Goal: Ask a question

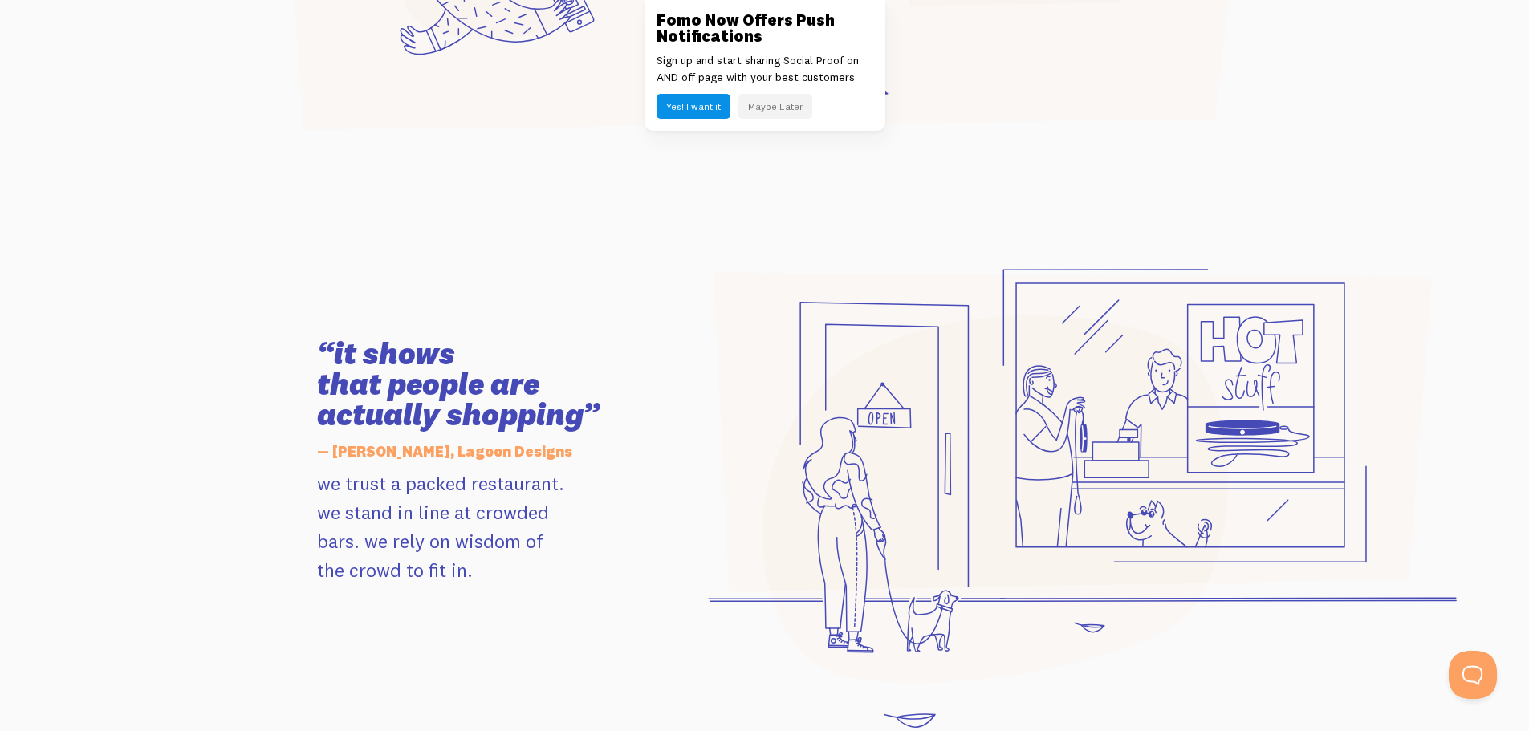
scroll to position [19, 0]
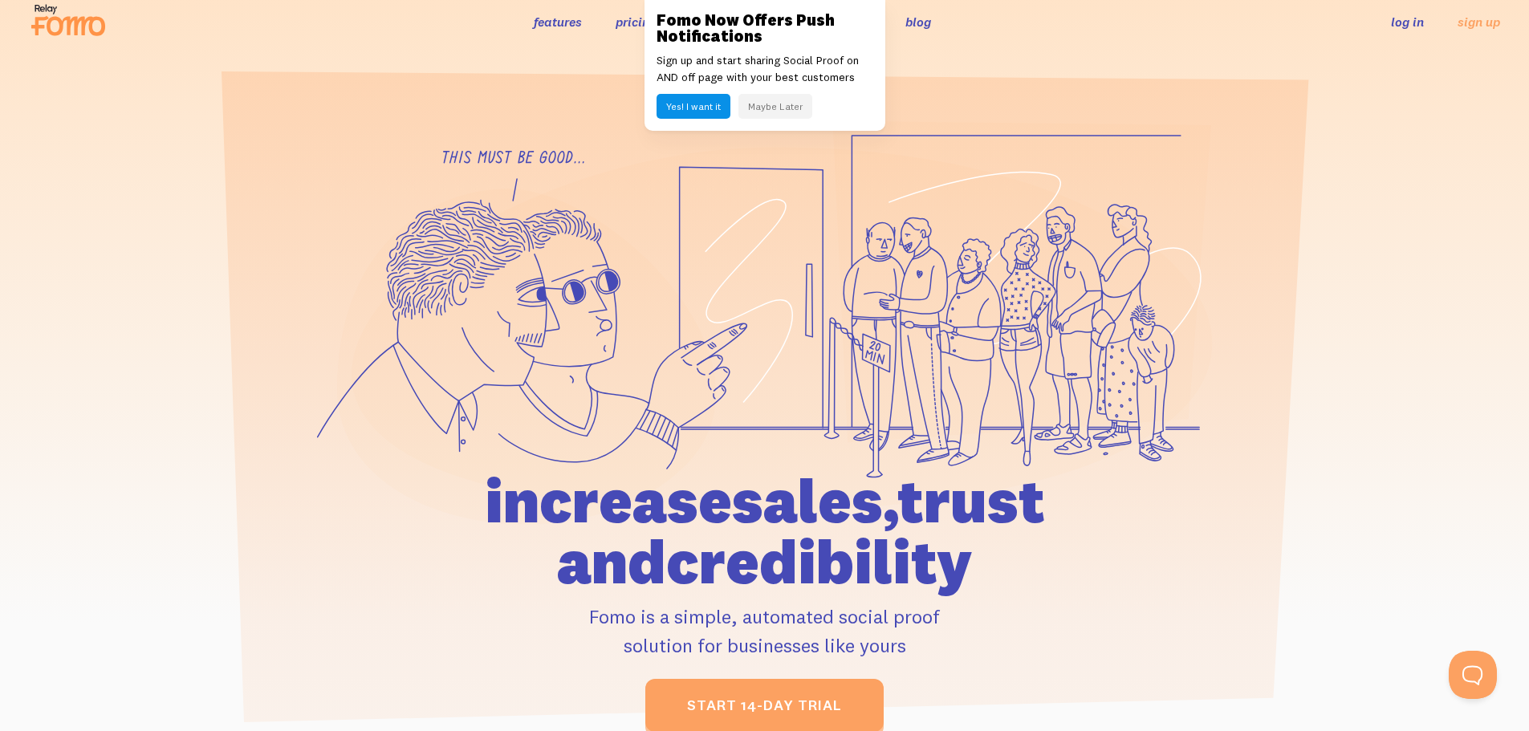
click at [774, 105] on button "Maybe Later" at bounding box center [775, 106] width 74 height 25
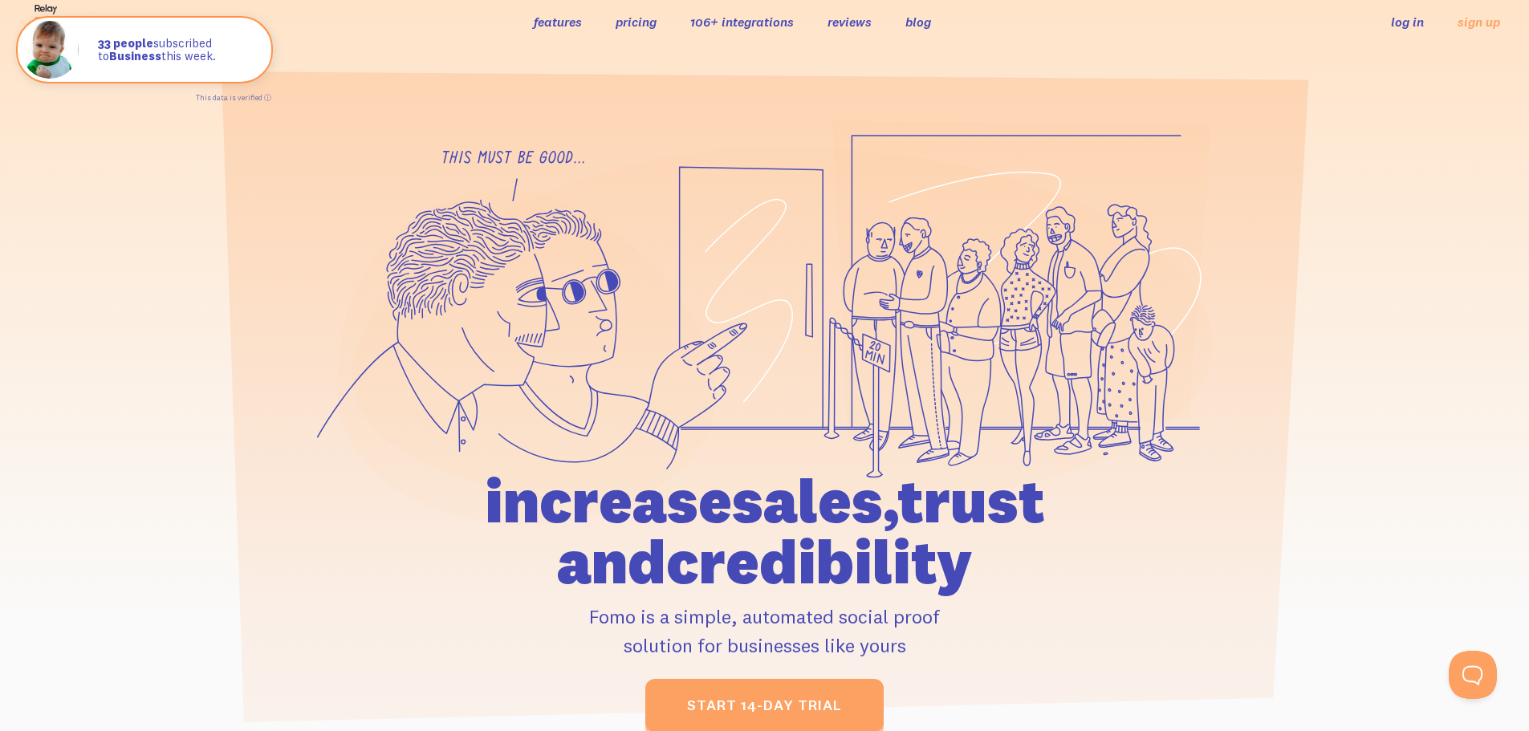
click at [630, 24] on link "pricing" at bounding box center [635, 22] width 41 height 16
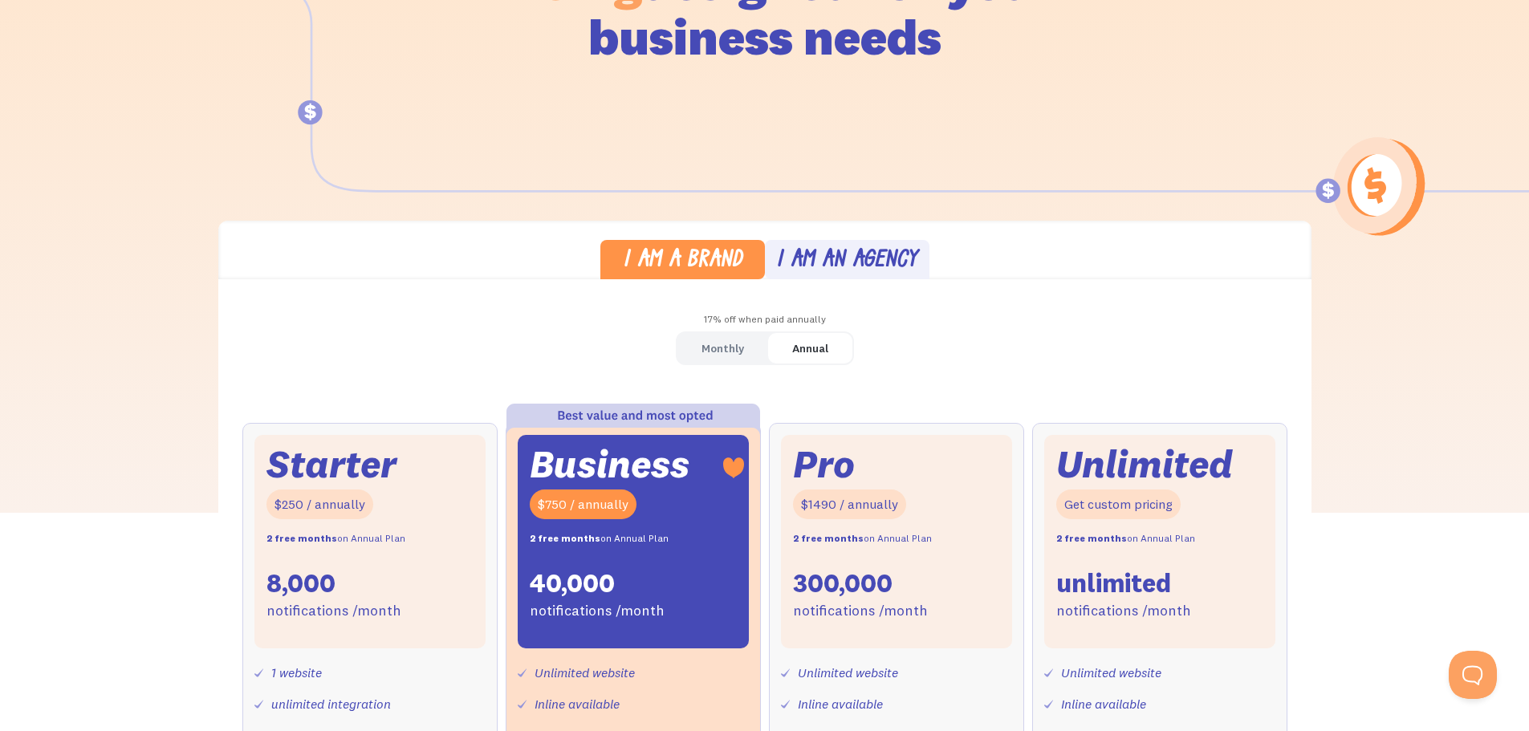
scroll to position [401, 0]
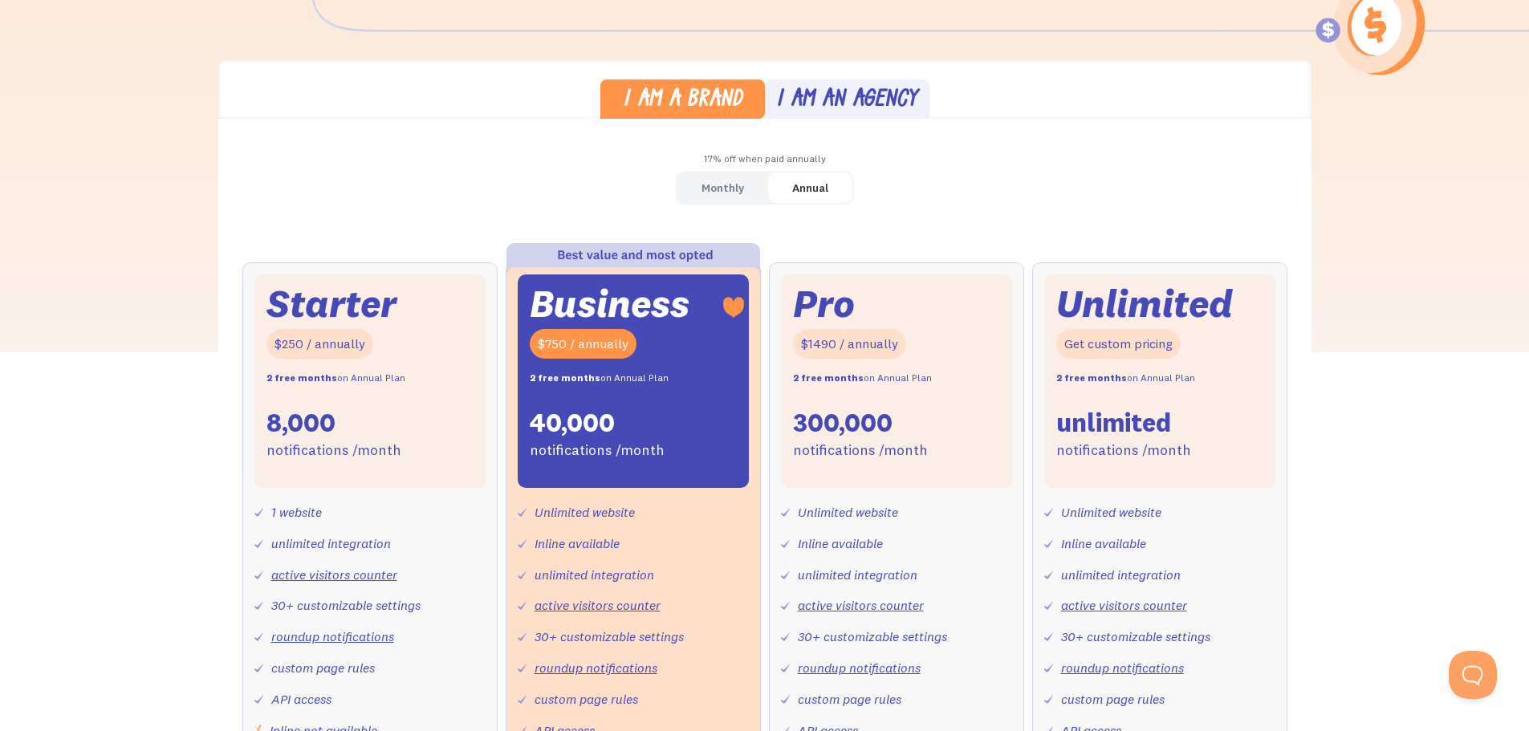
click at [731, 197] on div "Monthly" at bounding box center [722, 188] width 43 height 23
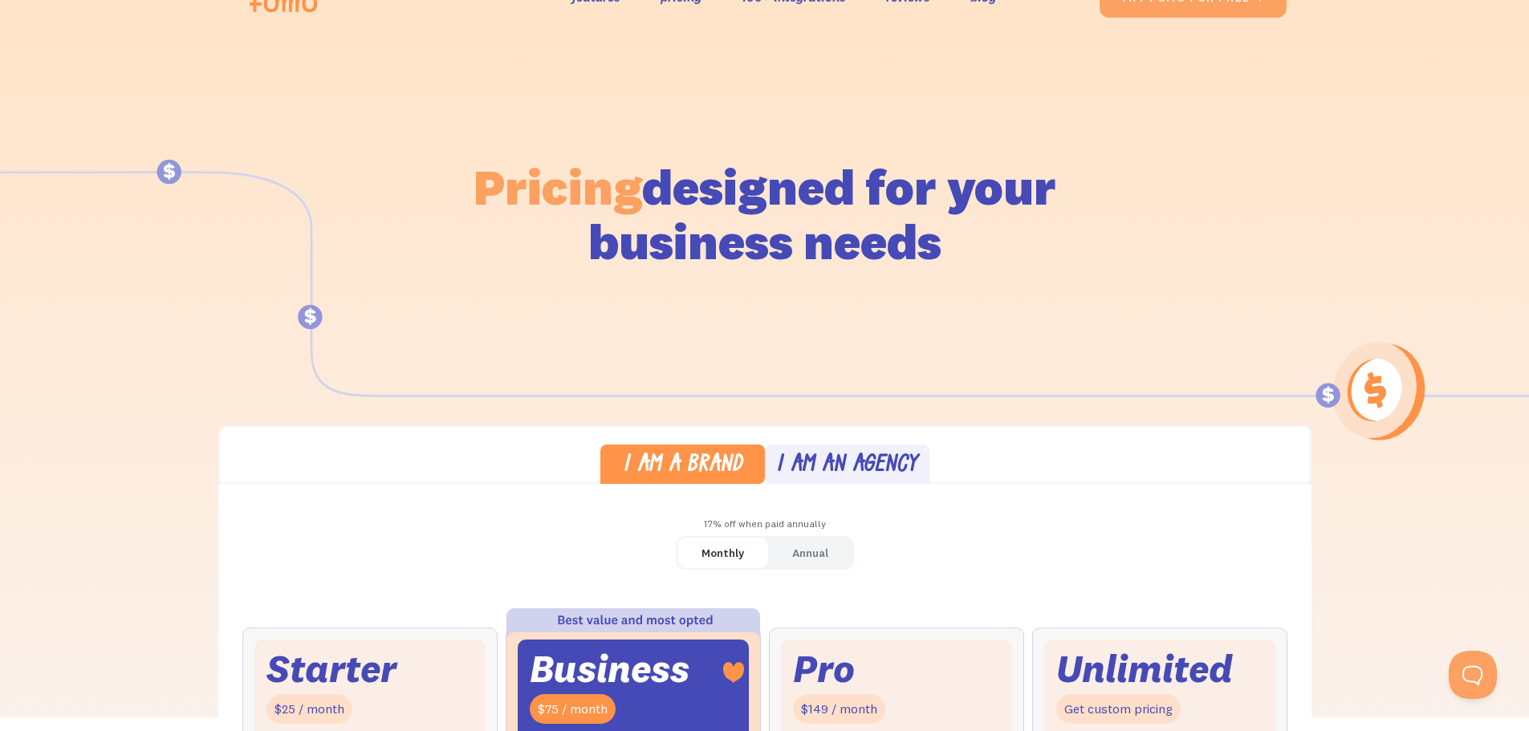
scroll to position [0, 0]
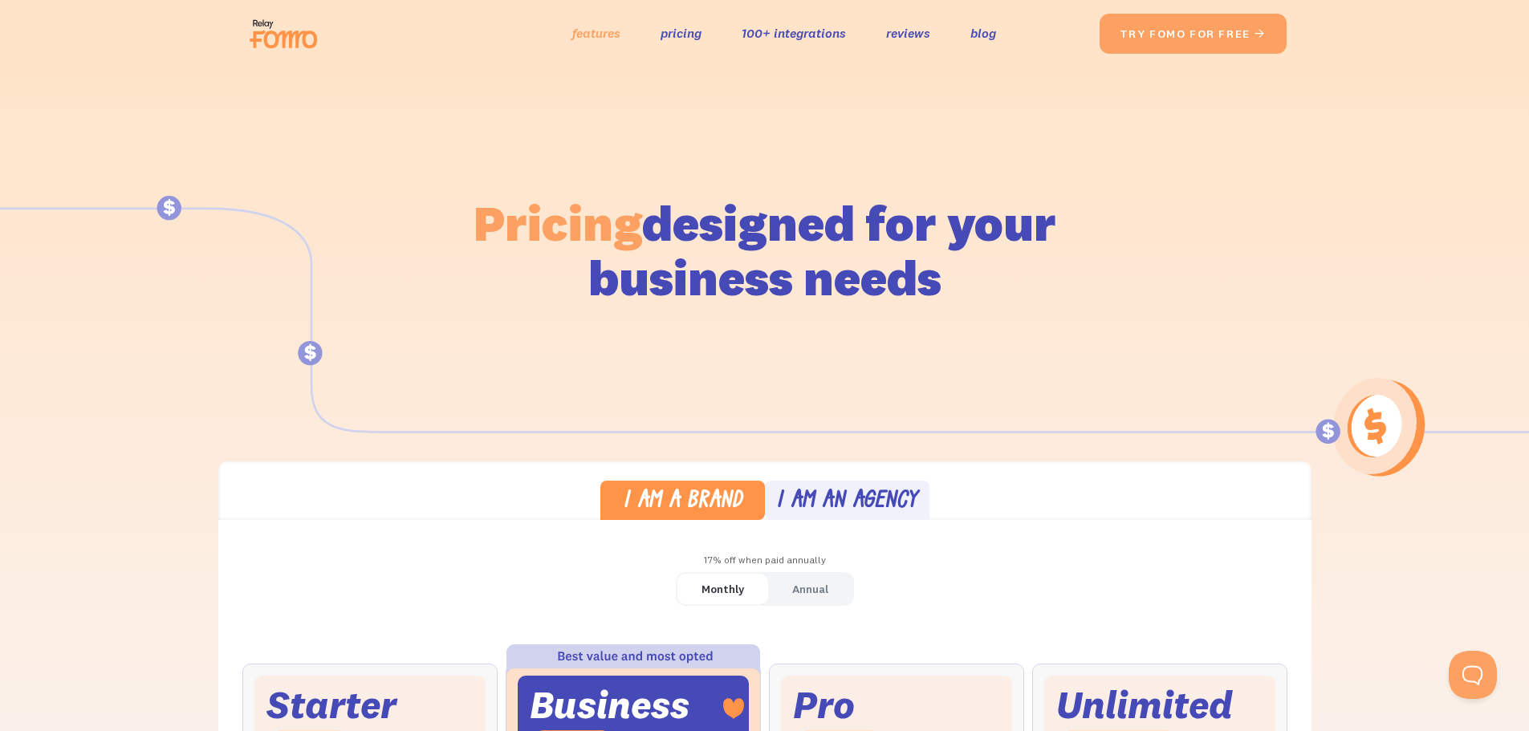
click at [597, 33] on link "features" at bounding box center [596, 33] width 48 height 23
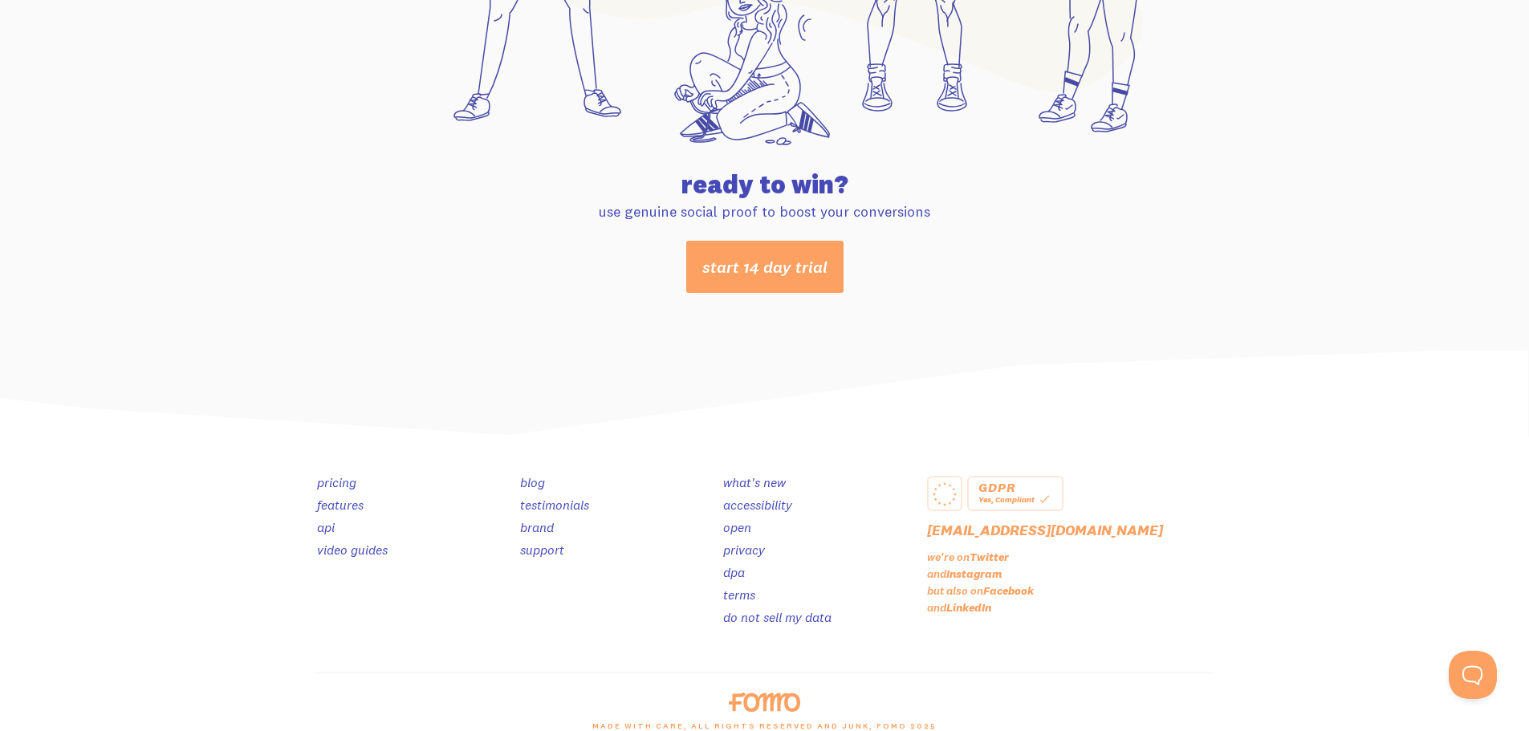
scroll to position [8441, 0]
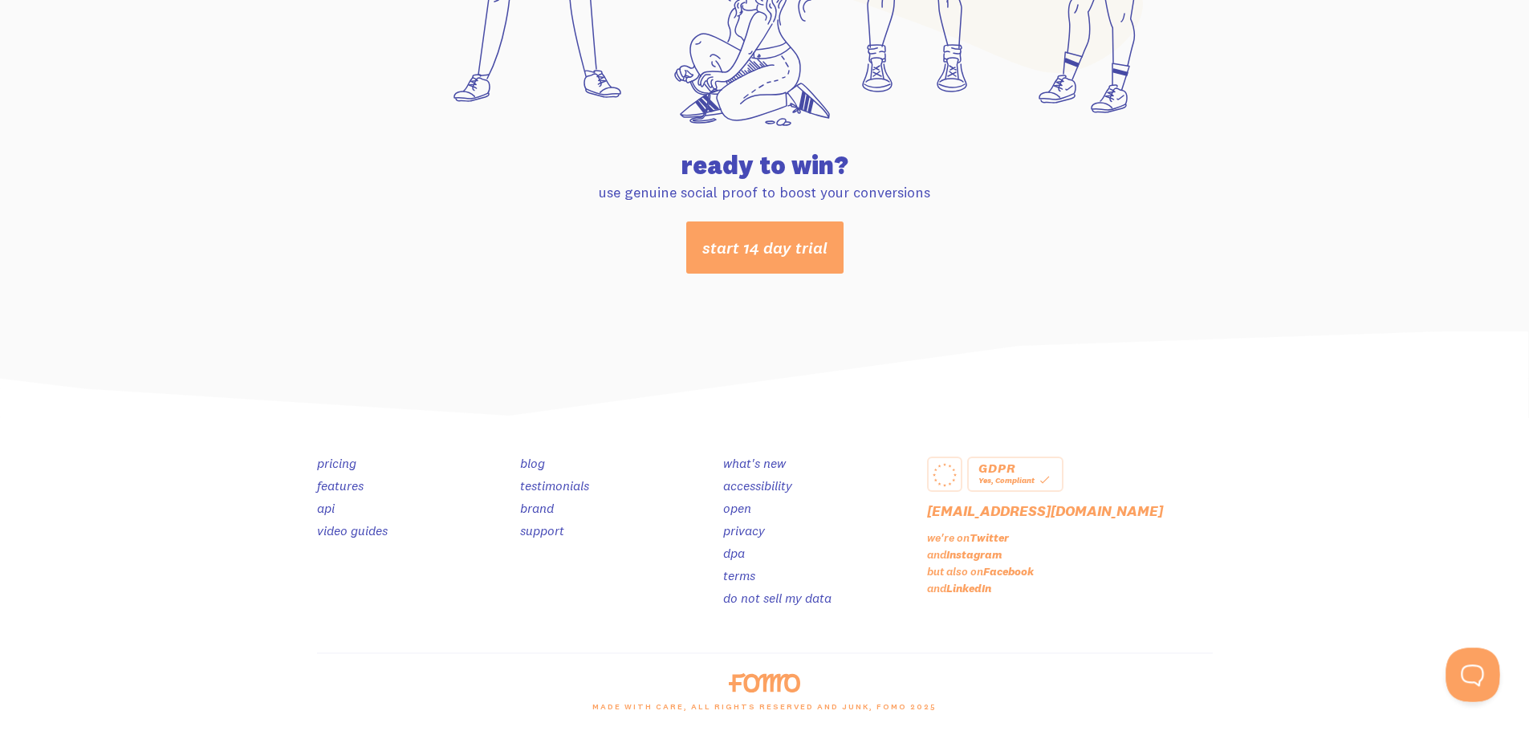
click at [1474, 674] on button "Open Beacon popover" at bounding box center [1469, 672] width 48 height 48
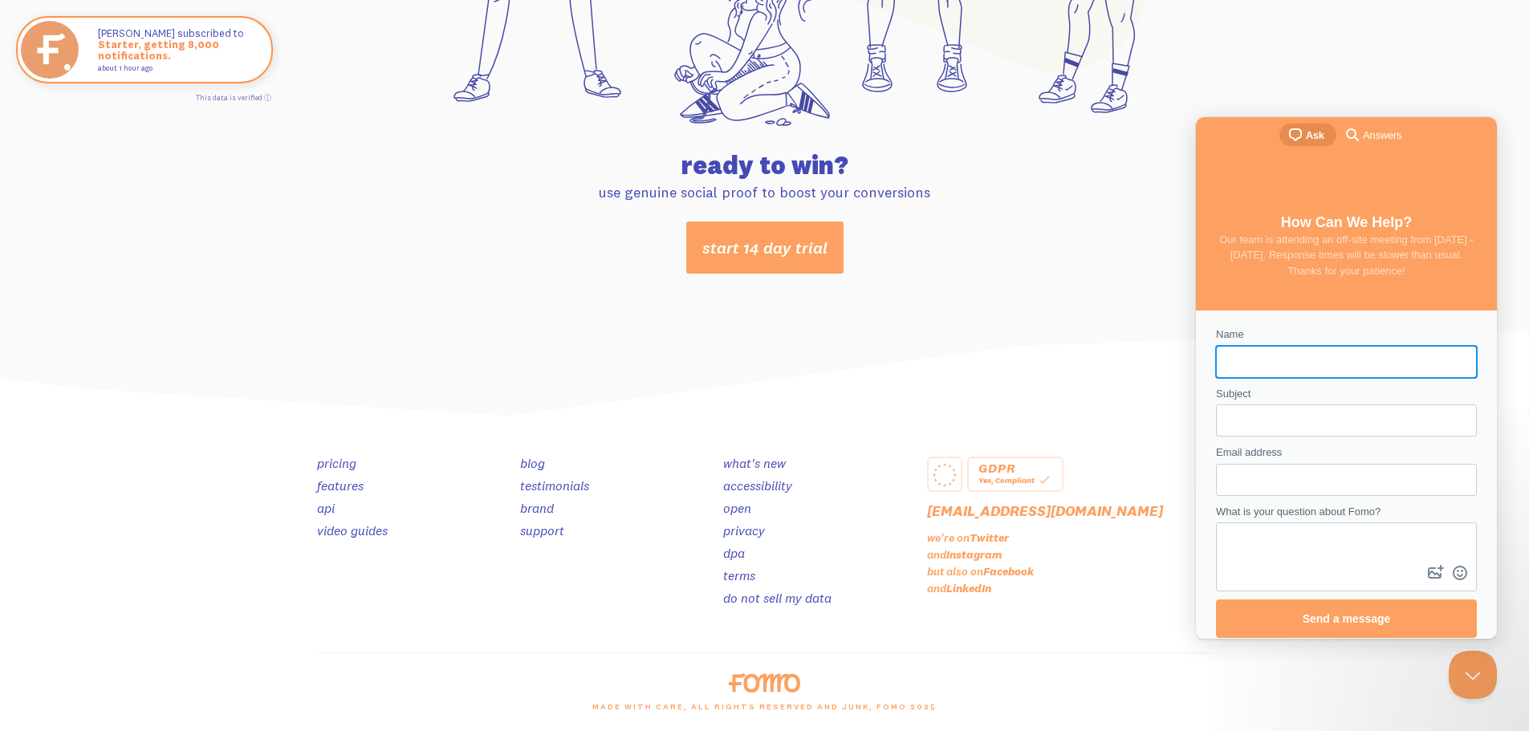
scroll to position [0, 0]
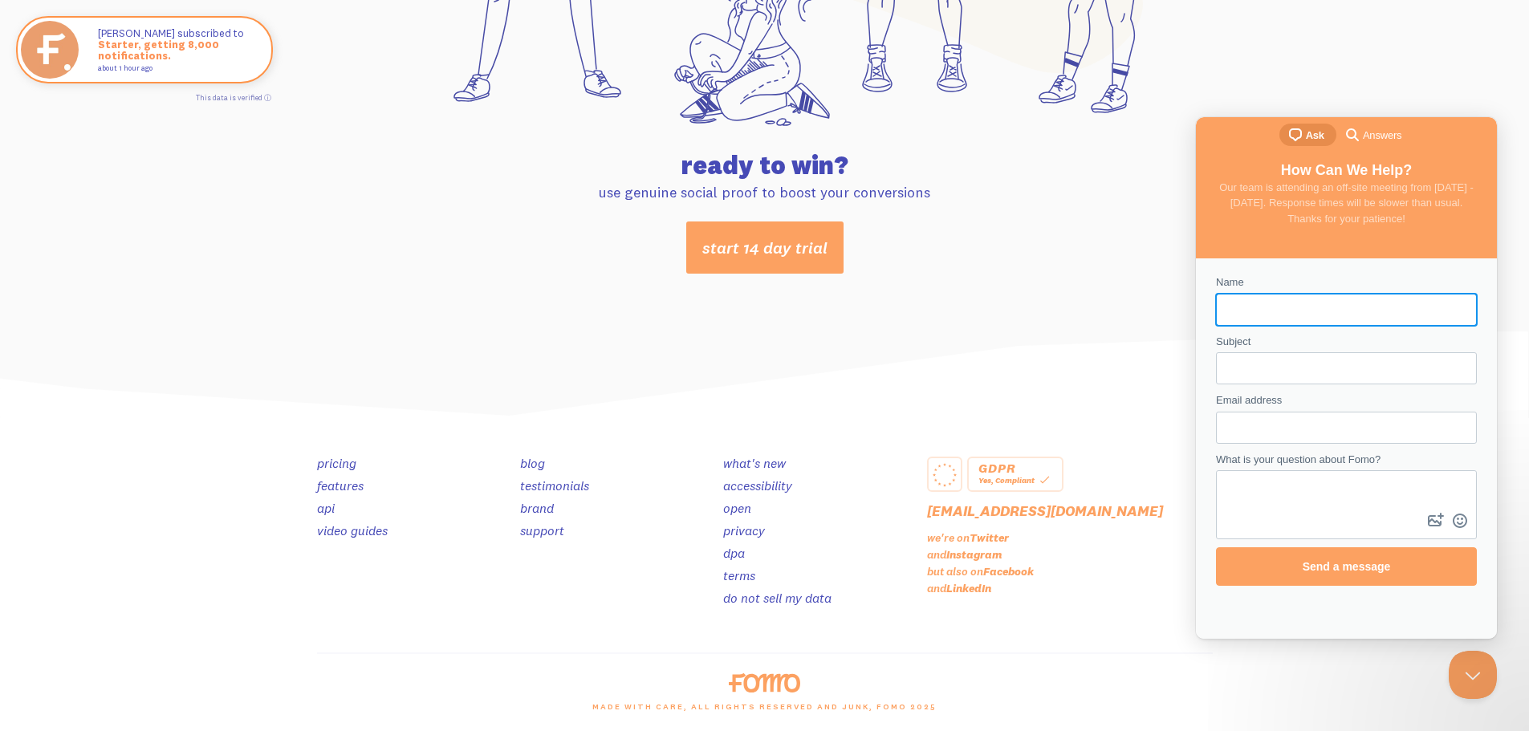
click at [1288, 298] on input "Name" at bounding box center [1345, 309] width 235 height 29
type input "Gareth Sales"
click at [1273, 372] on input "Subject" at bounding box center [1345, 368] width 235 height 29
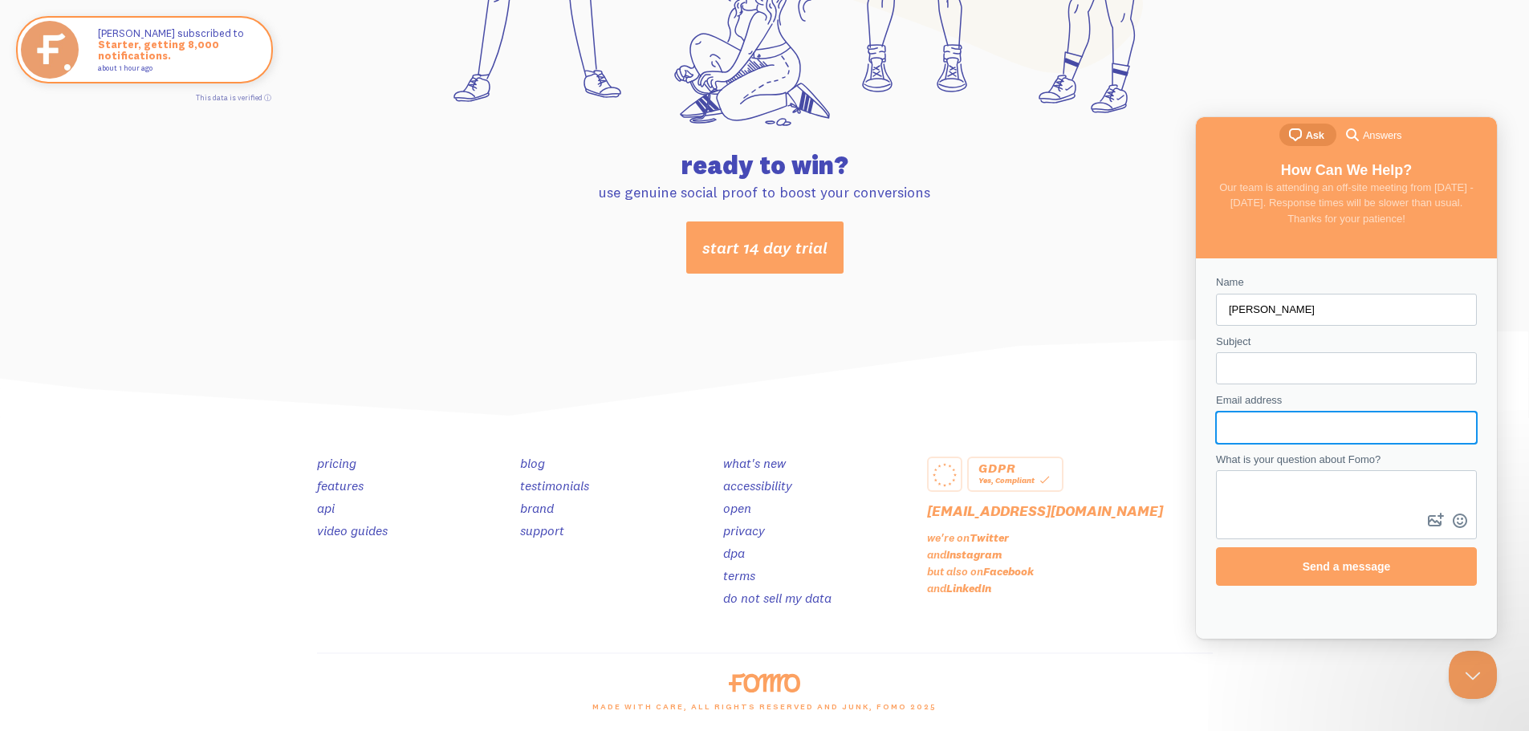
click at [1274, 421] on input "Email address" at bounding box center [1345, 427] width 235 height 29
type input "gareth@forestsuperfoods.com.au"
click at [1294, 497] on textarea "What is your question about Fomo?" at bounding box center [1346, 491] width 258 height 38
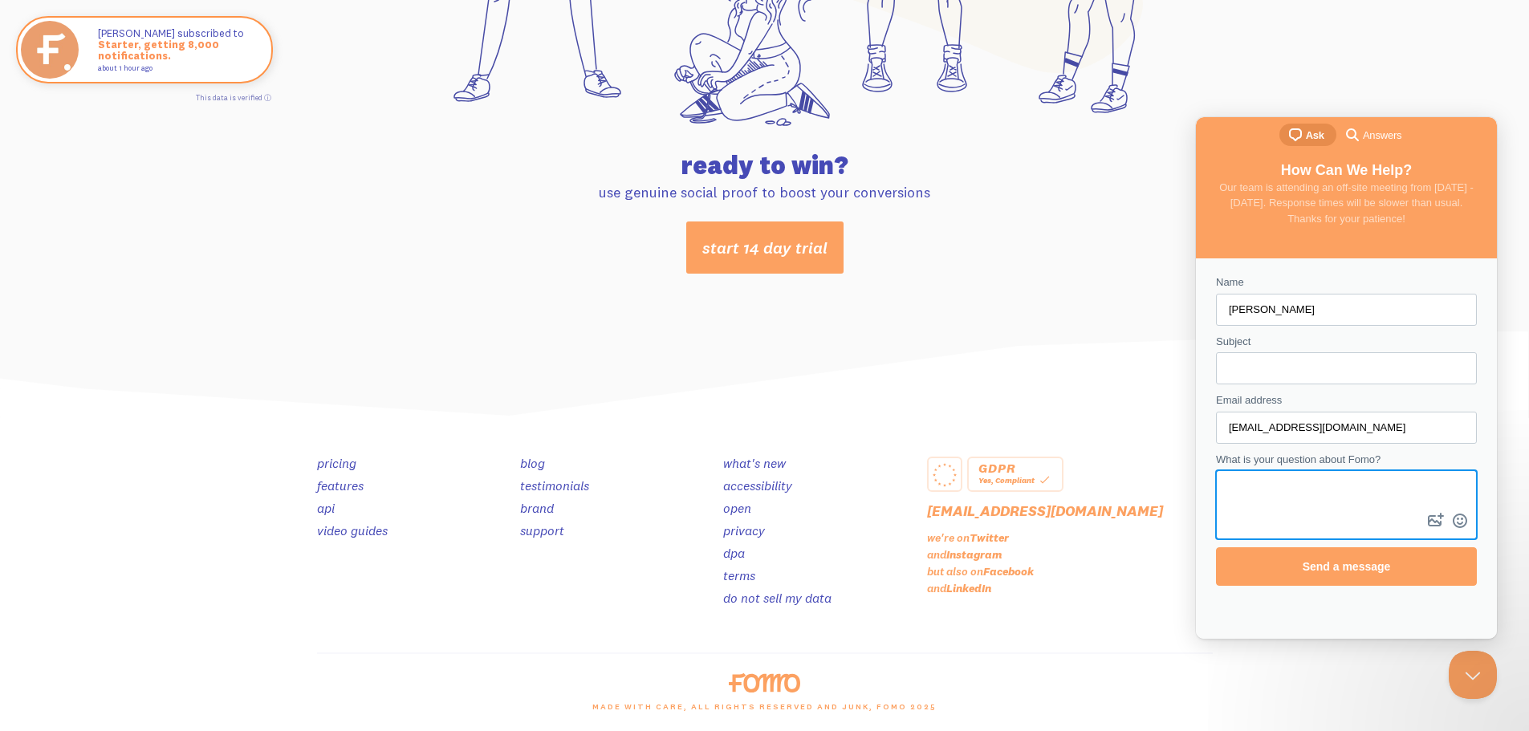
click at [1241, 368] on input "Subject" at bounding box center [1345, 368] width 235 height 29
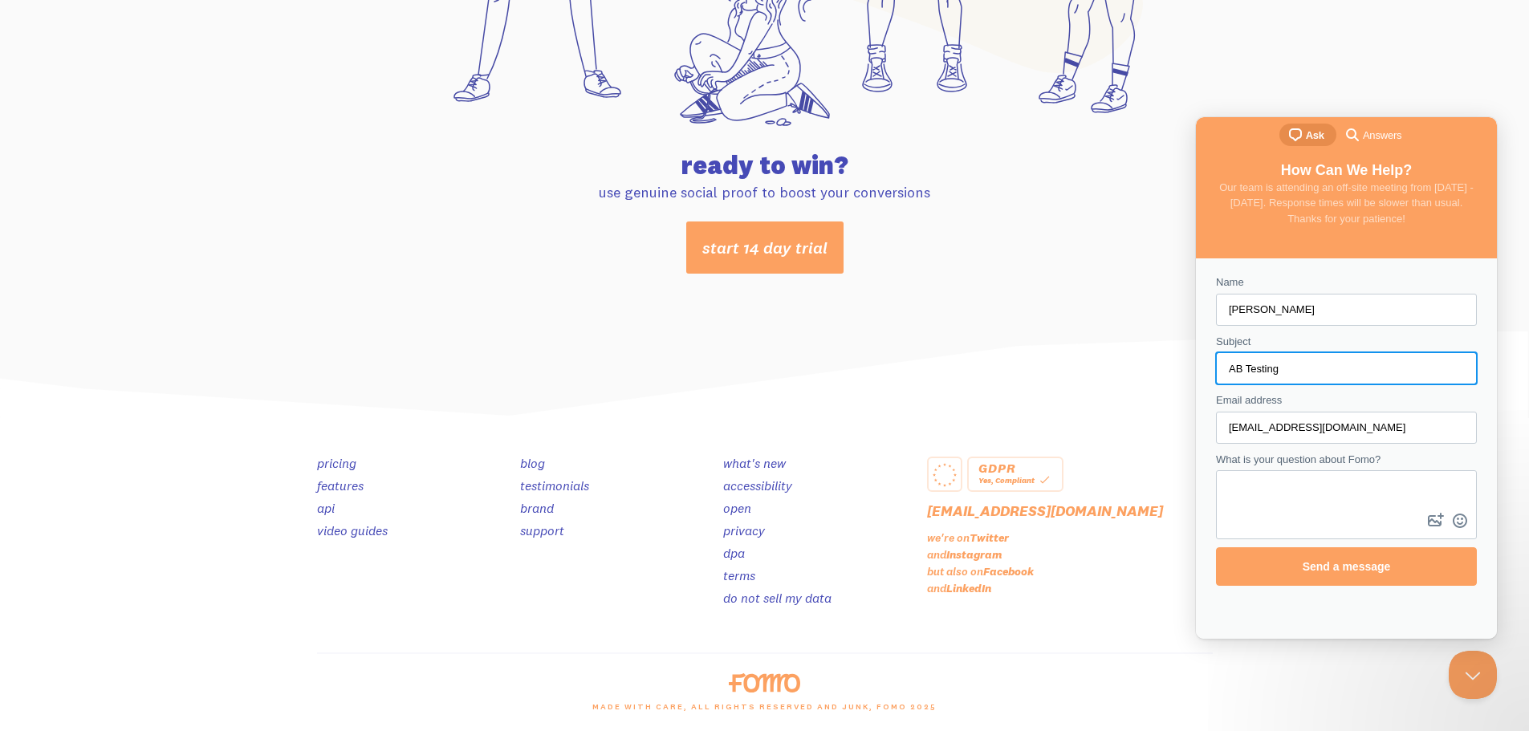
type input "AB Testing"
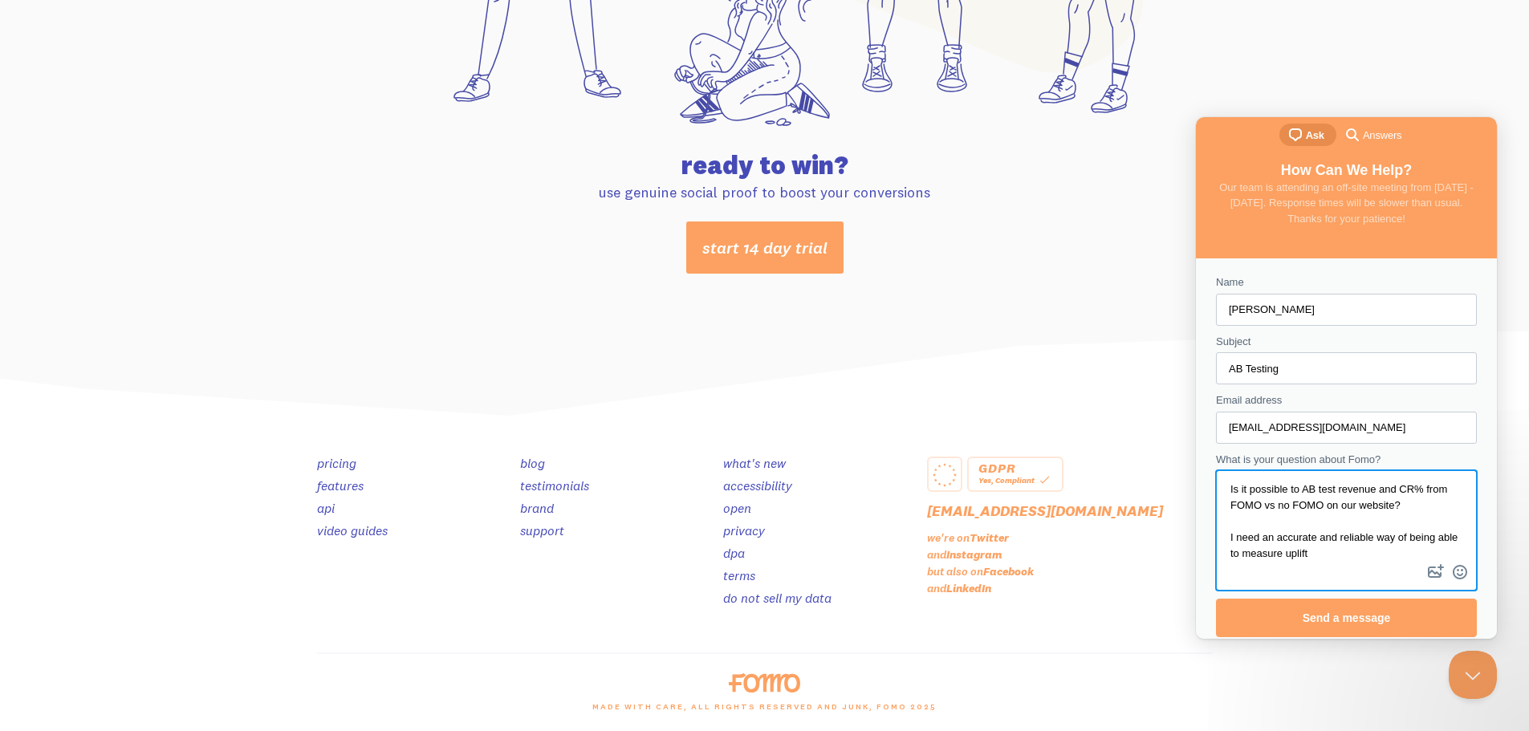
click at [1284, 558] on textarea "Is it possible to AB test revenue and CR% from FOMO vs no FOMO on our website? …" at bounding box center [1346, 516] width 258 height 89
click at [1289, 531] on textarea "Is it possible to AB test revenue and CR% from FOMO vs no FOMO on our website? …" at bounding box center [1346, 516] width 258 height 89
click at [1349, 551] on textarea "Is it possible to AB test revenue and CR% from FOMO vs no FOMO on our website? …" at bounding box center [1346, 516] width 258 height 89
type textarea "Is it possible to AB test revenue and CR% from FOMO vs no FOMO on our website? …"
click at [1336, 623] on span "Send a message" at bounding box center [1346, 617] width 88 height 13
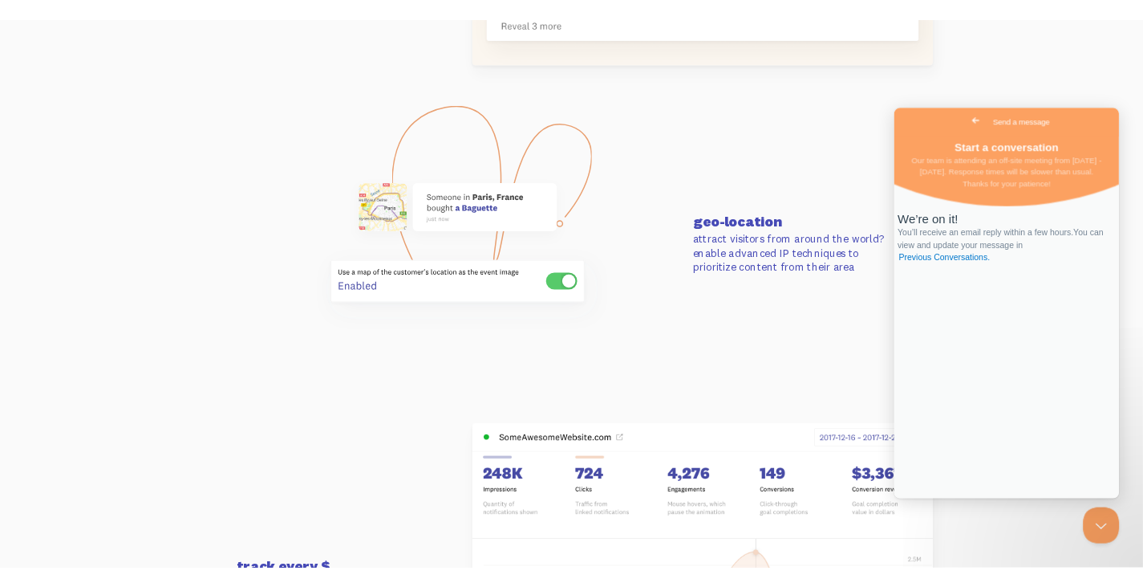
scroll to position [3626, 0]
